Goal: Task Accomplishment & Management: Complete application form

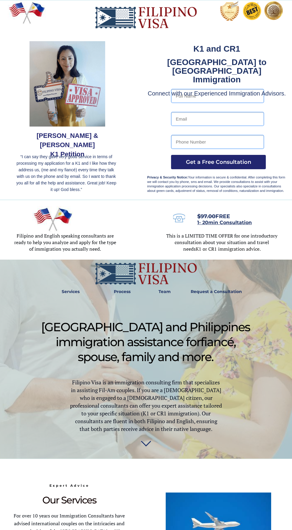
click at [212, 355] on span "United States and Philippines immigration assistance for fiancé , spouse, famil…" at bounding box center [145, 342] width 209 height 44
click at [236, 166] on button "Get a Free Consultation" at bounding box center [218, 162] width 95 height 14
